Goal: Transaction & Acquisition: Purchase product/service

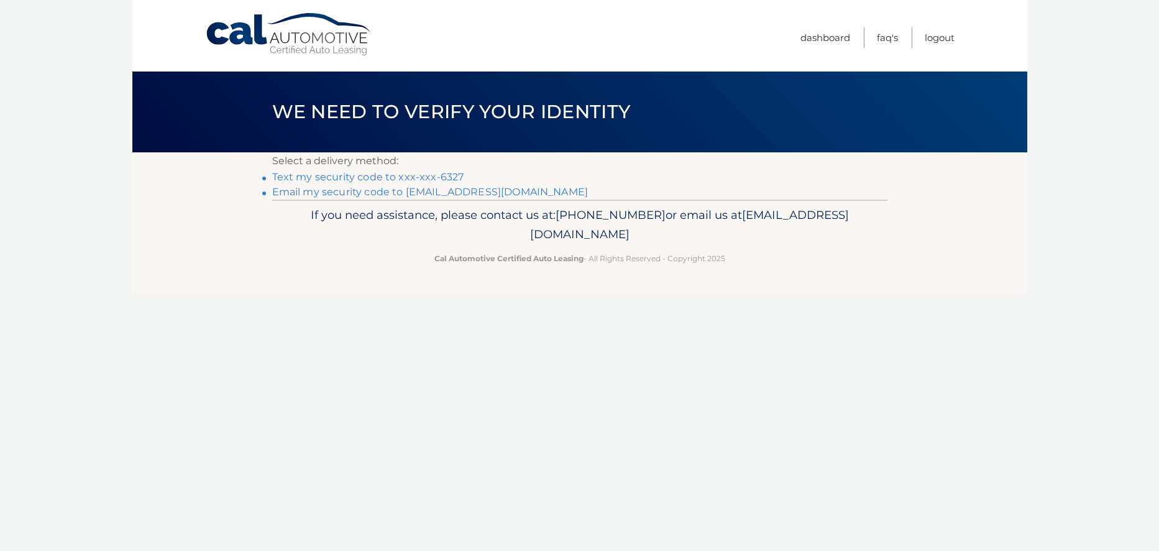
click at [385, 175] on link "Text my security code to xxx-xxx-6327" at bounding box center [368, 177] width 192 height 12
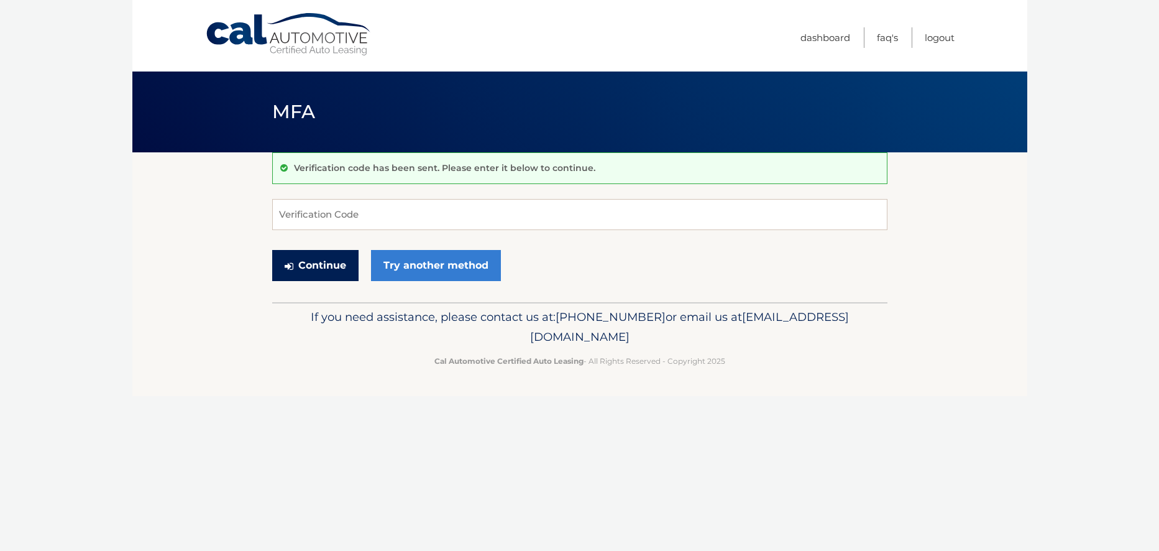
click at [314, 268] on button "Continue" at bounding box center [315, 265] width 86 height 31
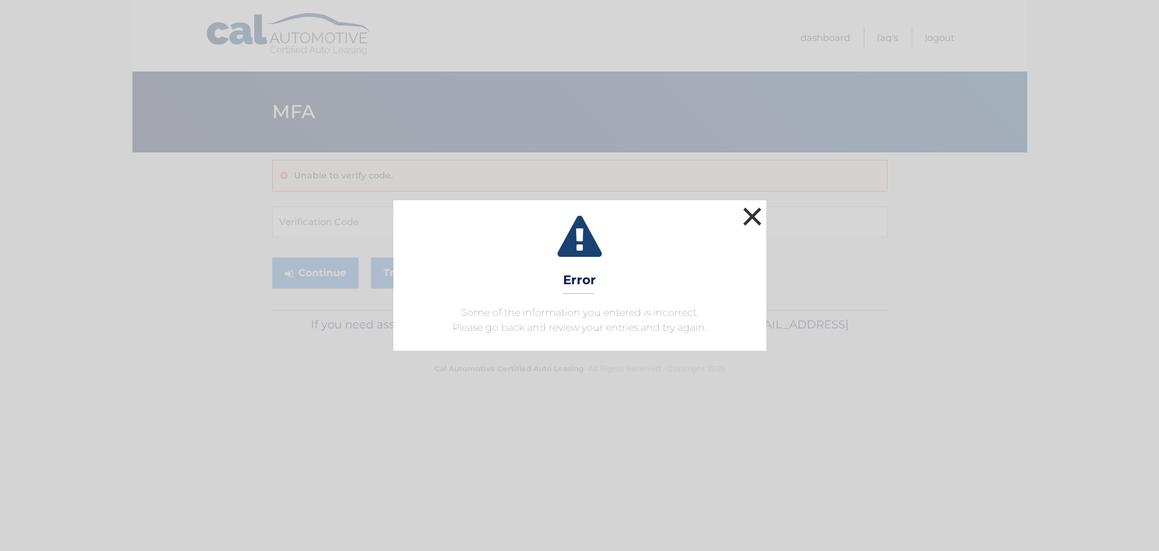
click at [750, 213] on button "×" at bounding box center [752, 216] width 25 height 25
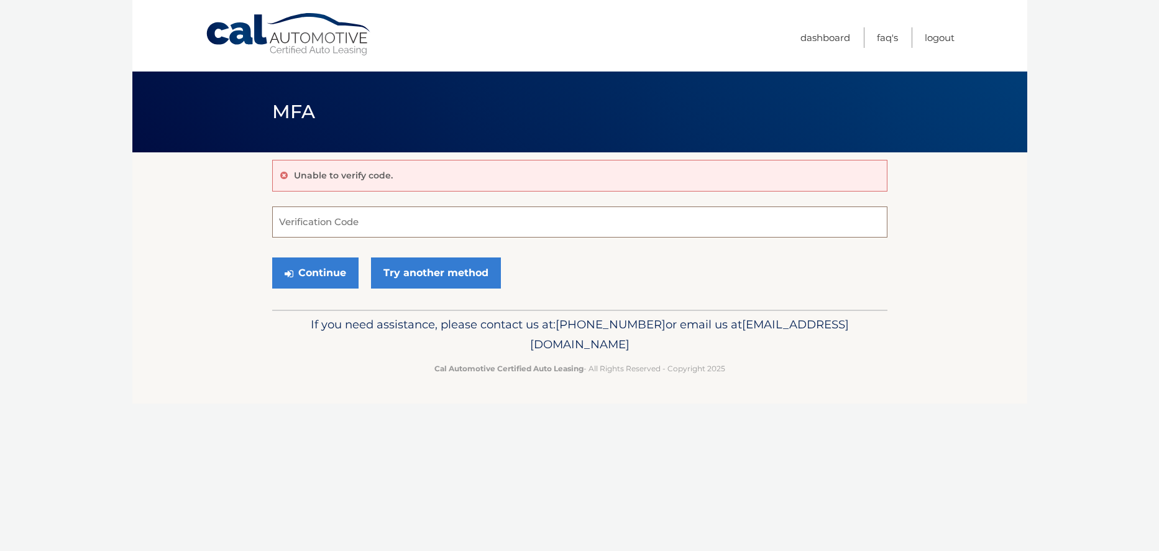
click at [295, 222] on input "Verification Code" at bounding box center [579, 221] width 615 height 31
type input "105083"
click at [301, 273] on button "Continue" at bounding box center [315, 272] width 86 height 31
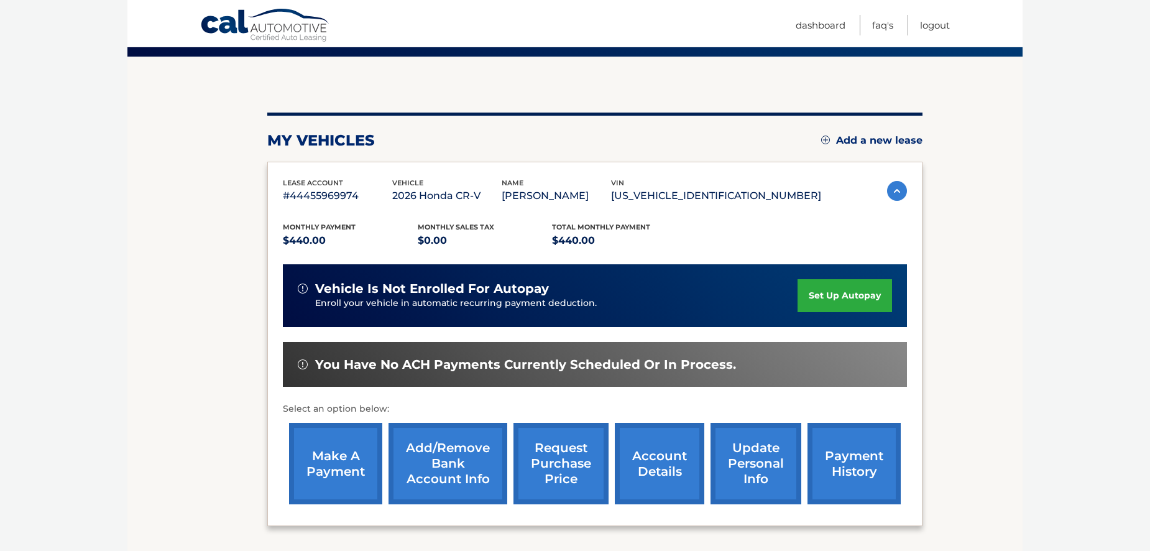
scroll to position [124, 0]
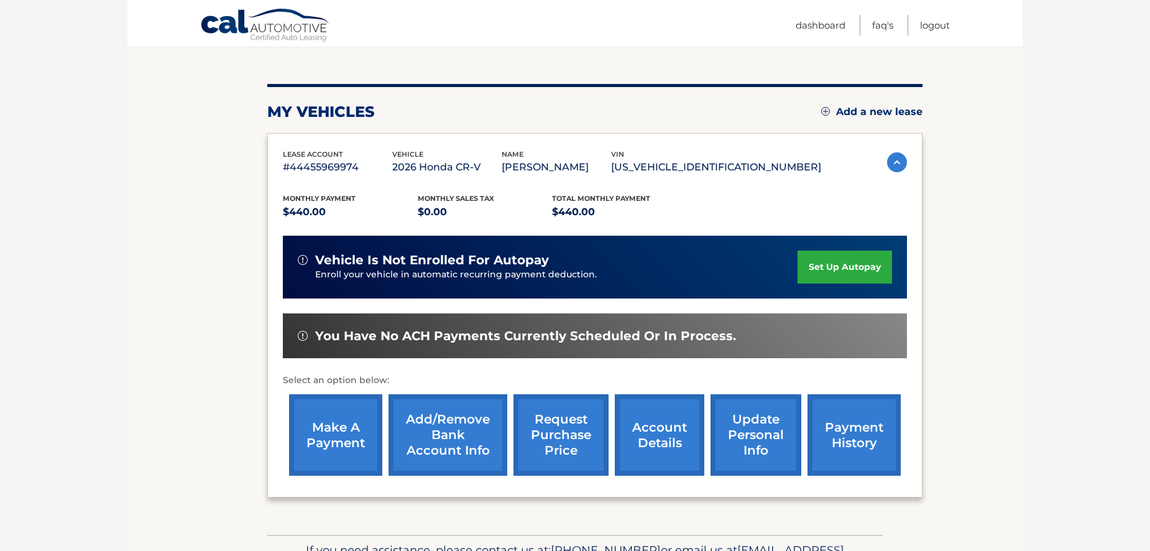
click at [328, 433] on link "make a payment" at bounding box center [335, 434] width 93 height 81
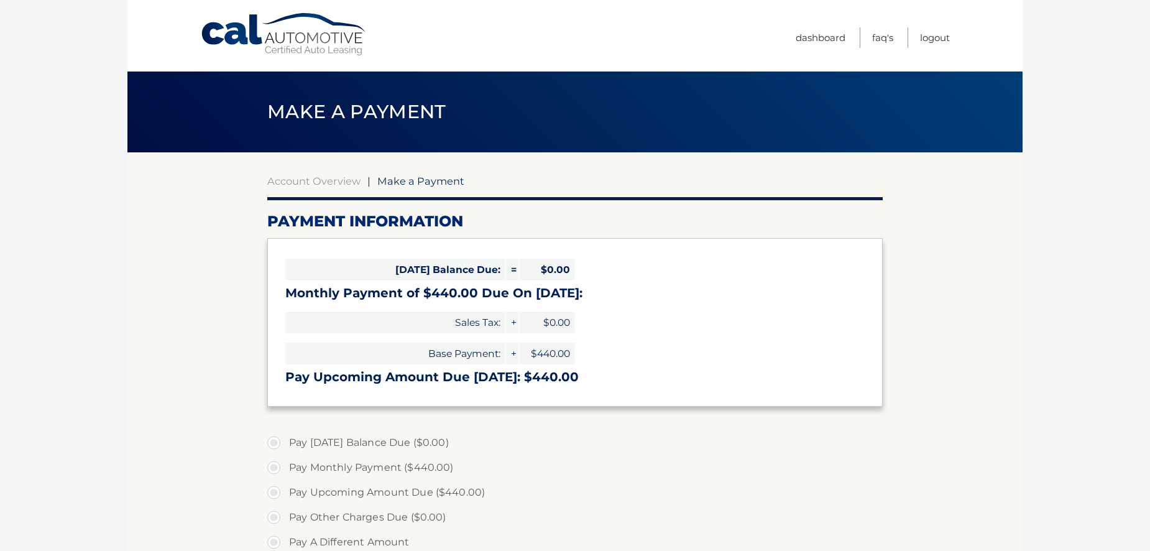
select select "OTk1N2ZkOWItMDM1Mi00YTU3LWIwMDUtZTA5OWNkNWQxMjdi"
click at [270, 490] on label "Pay Upcoming Amount Due ($440.00)" at bounding box center [574, 492] width 615 height 25
click at [272, 490] on input "Pay Upcoming Amount Due ($440.00)" at bounding box center [278, 490] width 12 height 20
radio input "true"
click at [270, 490] on label "Pay Upcoming Amount Due ($440.00)" at bounding box center [574, 492] width 615 height 25
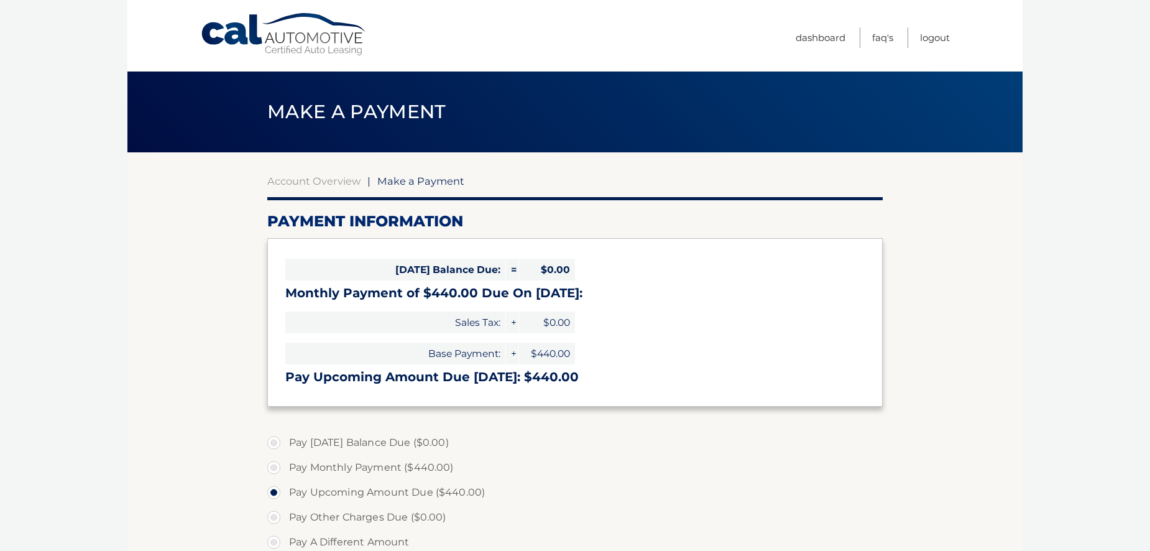
click at [272, 490] on input "Pay Upcoming Amount Due ($440.00)" at bounding box center [278, 490] width 12 height 20
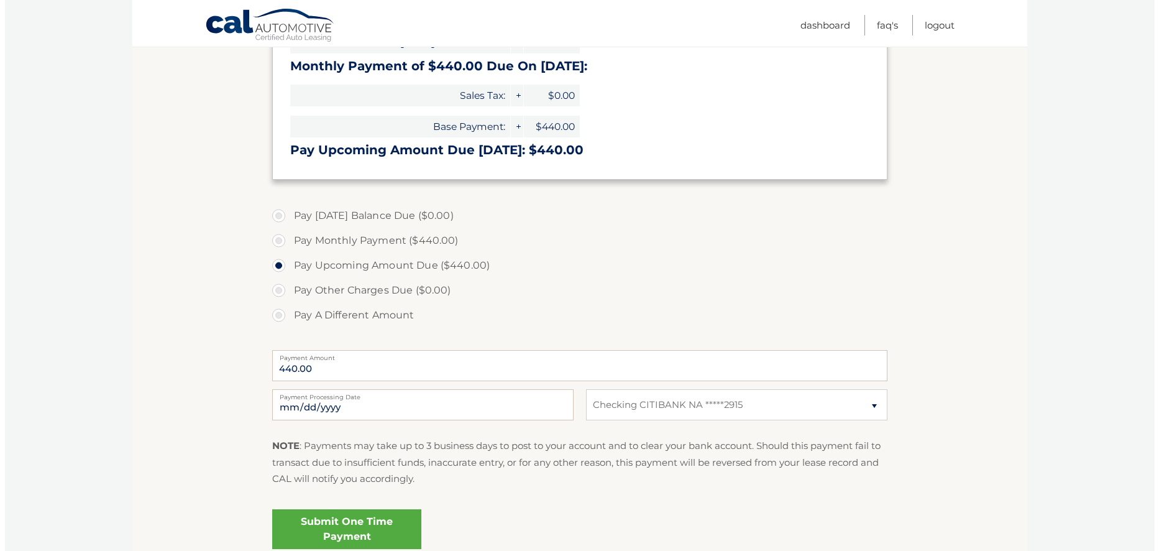
scroll to position [249, 0]
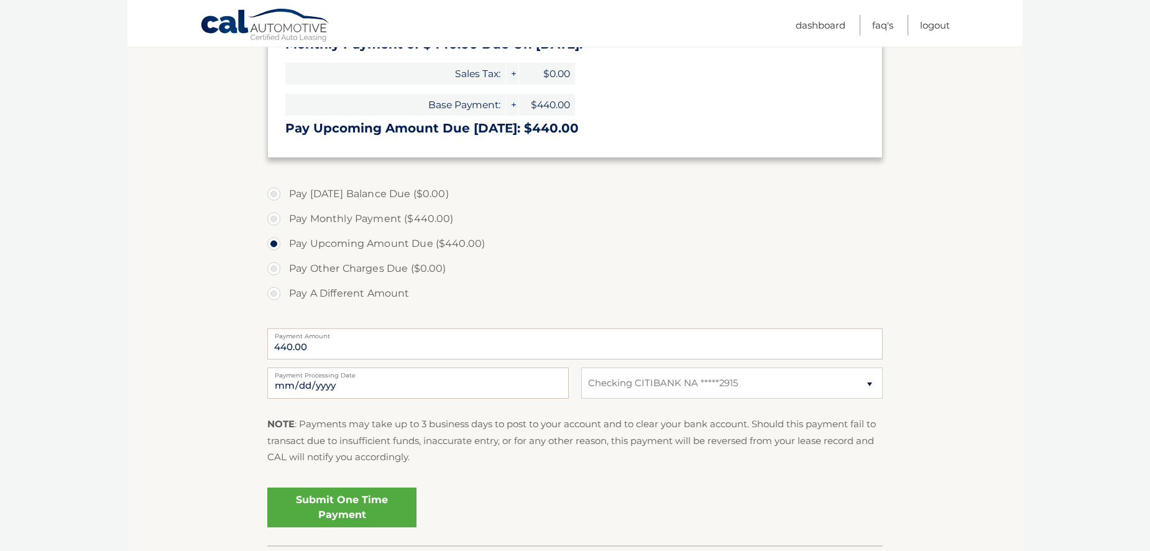
click at [350, 513] on link "Submit One Time Payment" at bounding box center [341, 507] width 149 height 40
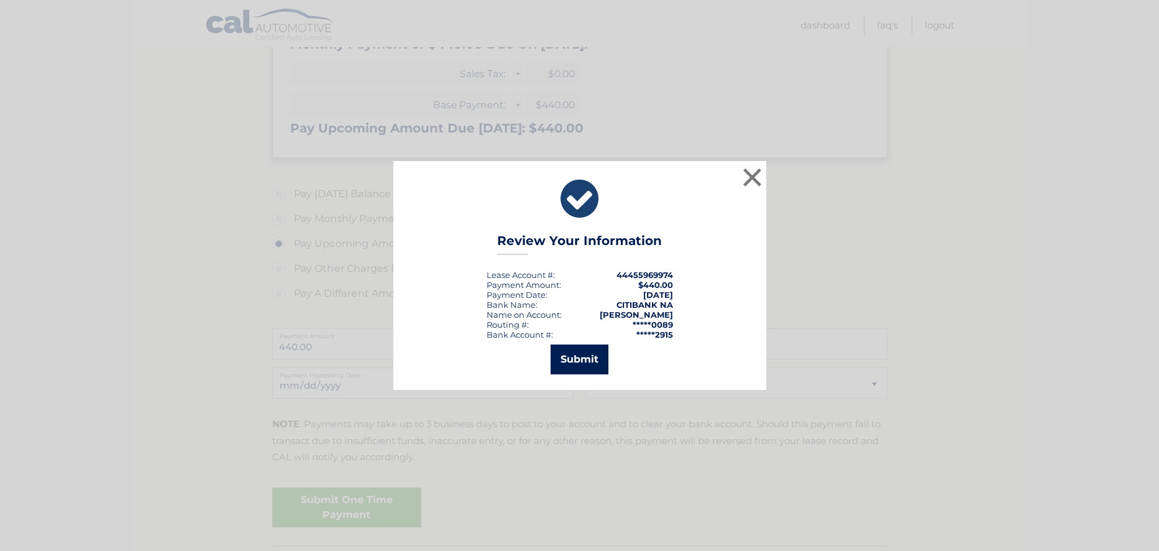
click at [581, 359] on button "Submit" at bounding box center [580, 359] width 58 height 30
click at [0, 0] on icon at bounding box center [0, 0] width 0 height 0
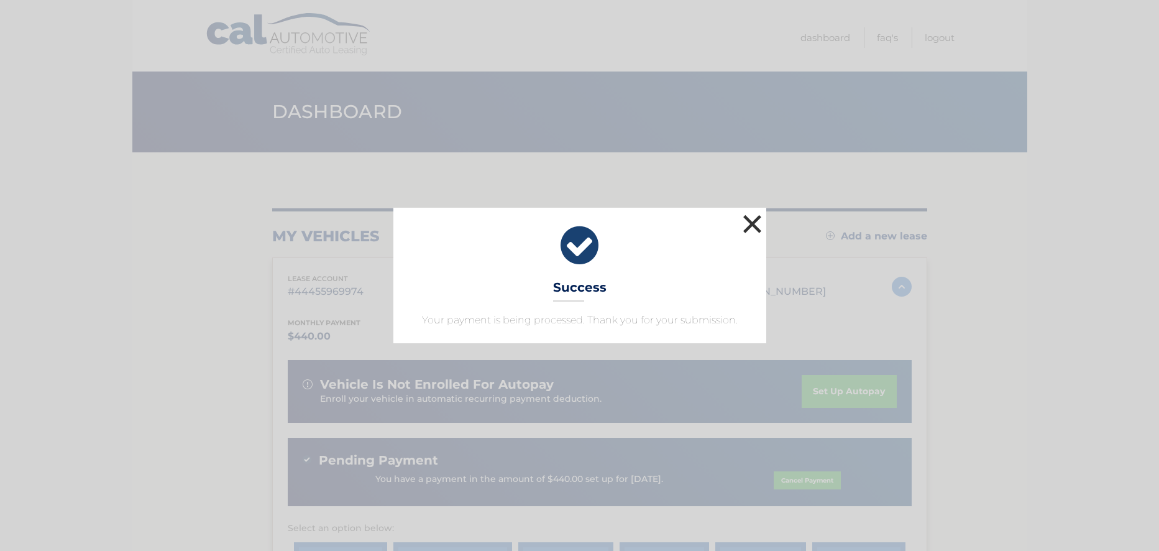
click at [753, 224] on button "×" at bounding box center [752, 223] width 25 height 25
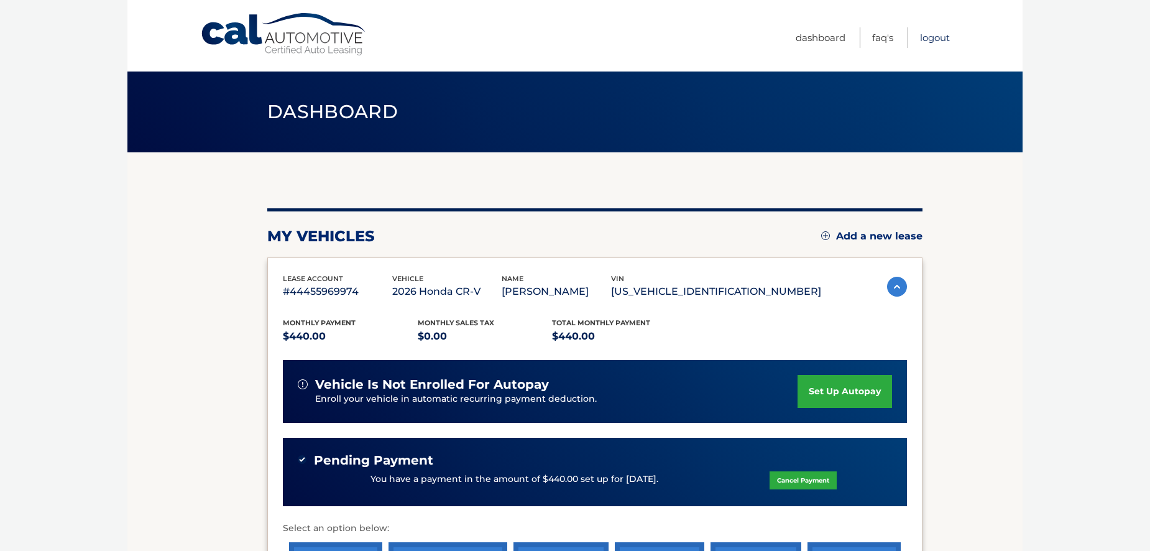
click at [926, 40] on link "Logout" at bounding box center [935, 37] width 30 height 21
